Goal: Task Accomplishment & Management: Complete application form

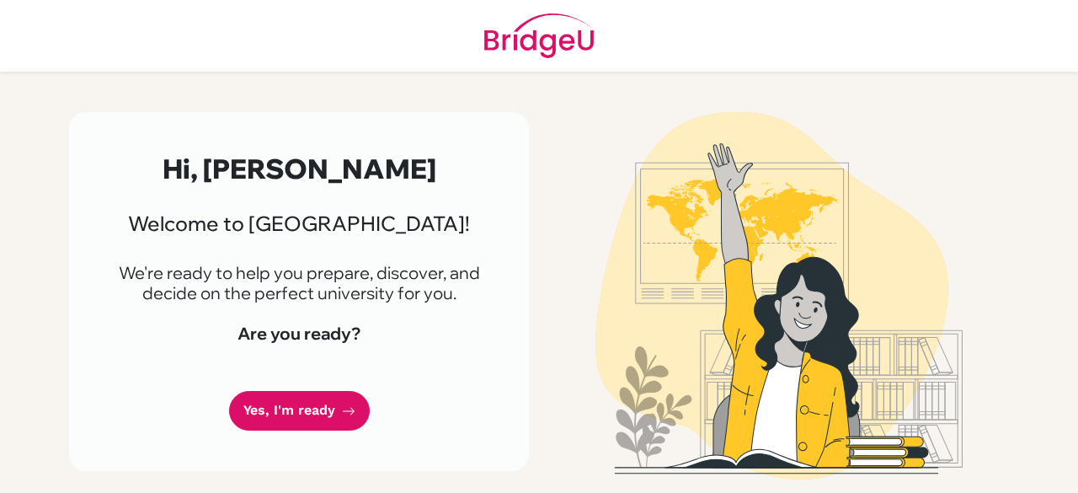
click at [267, 404] on link "Yes, I'm ready" at bounding box center [299, 411] width 141 height 40
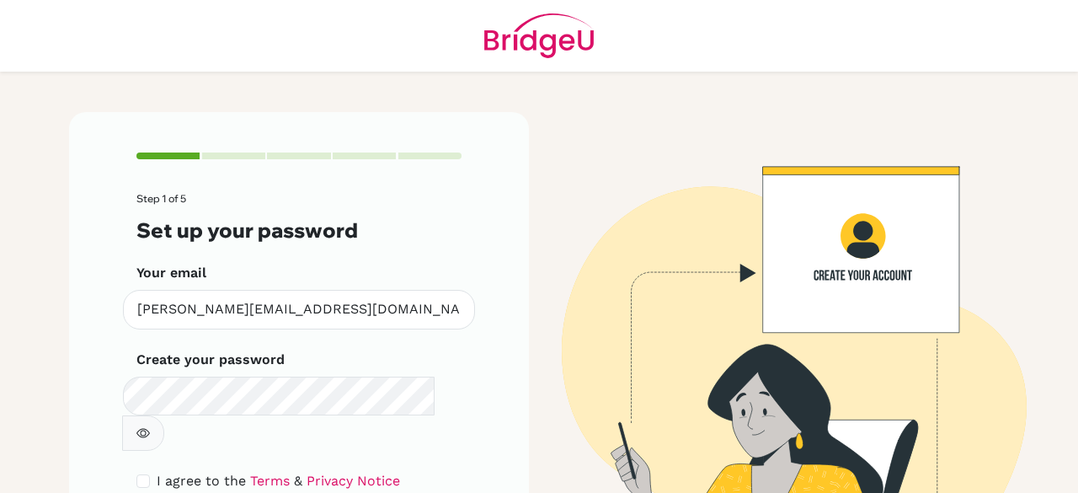
click at [150, 426] on icon "button" at bounding box center [142, 432] width 13 height 13
click at [136, 474] on input "checkbox" at bounding box center [142, 480] width 13 height 13
checkbox input "true"
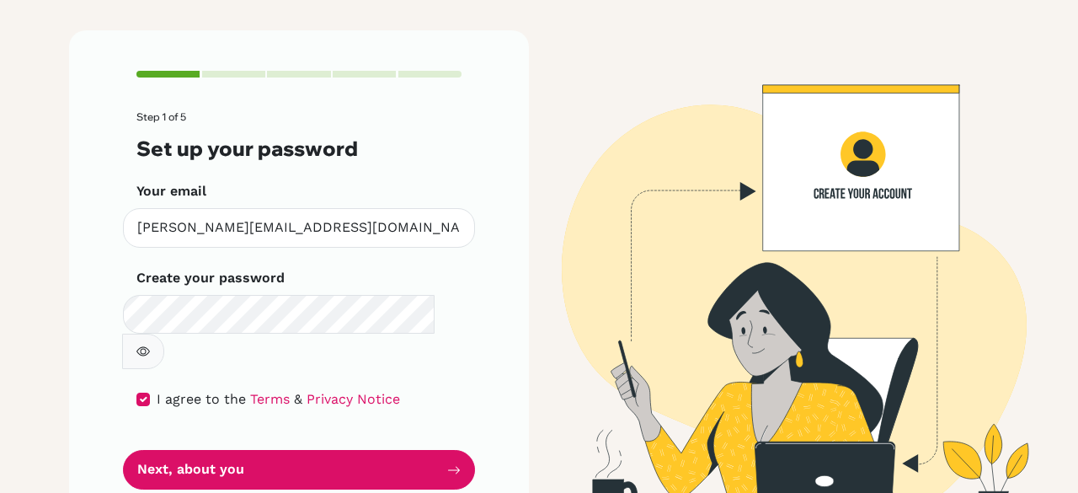
click at [330, 450] on button "Next, about you" at bounding box center [299, 470] width 352 height 40
